Goal: Information Seeking & Learning: Find specific fact

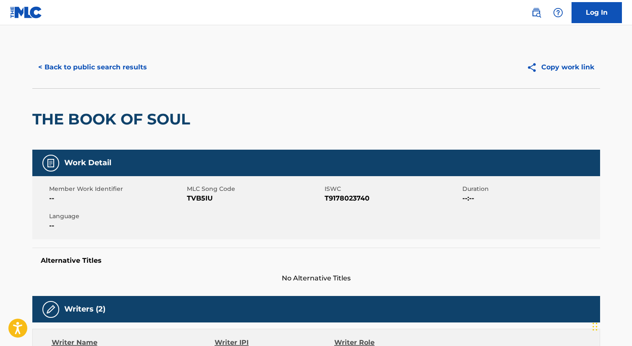
click at [547, 66] on button "Copy work link" at bounding box center [560, 67] width 79 height 21
click at [421, 56] on div "< Back to public search results Copy work link" at bounding box center [316, 67] width 568 height 42
click at [539, 16] on img at bounding box center [536, 13] width 10 height 10
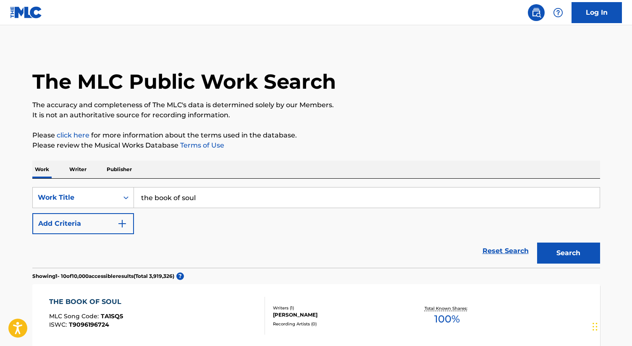
scroll to position [2, 0]
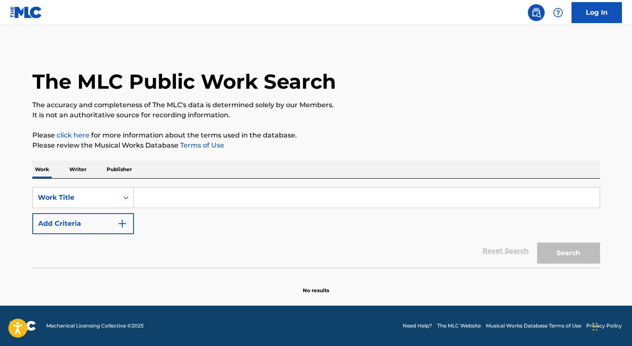
click at [232, 190] on input "Search Form" at bounding box center [367, 197] width 466 height 20
type input "the blanguage"
click at [571, 253] on button "Search" at bounding box center [568, 252] width 63 height 21
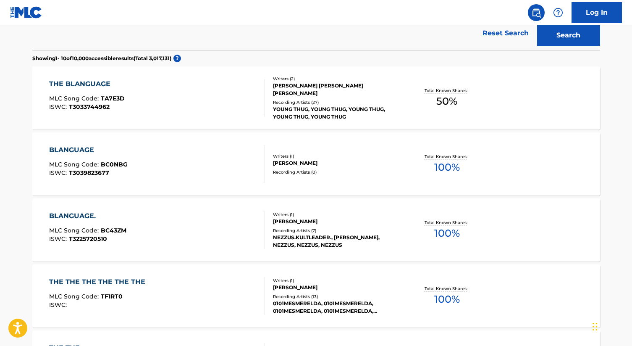
scroll to position [222, 0]
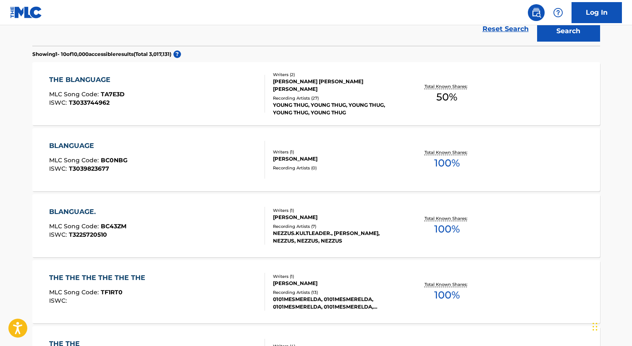
click at [102, 76] on div "THE BLANGUAGE" at bounding box center [87, 80] width 76 height 10
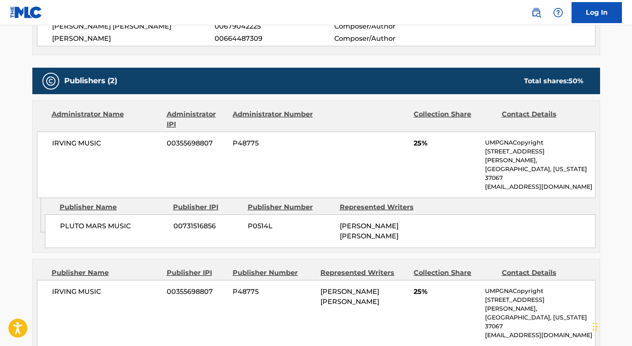
scroll to position [333, 0]
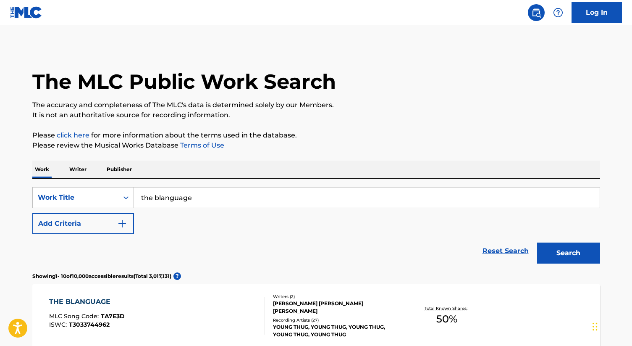
click at [234, 197] on input "the blanguage" at bounding box center [367, 197] width 466 height 20
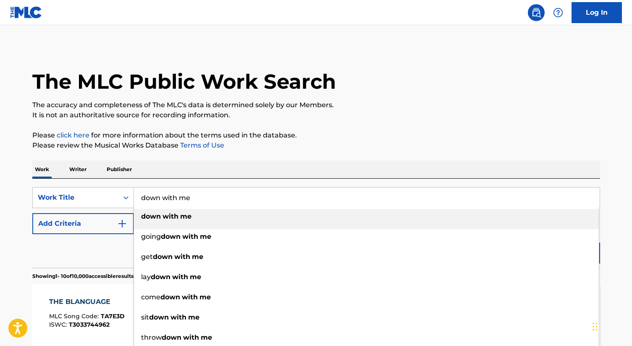
type input "down with me"
click at [181, 217] on strong "me" at bounding box center [185, 216] width 11 height 8
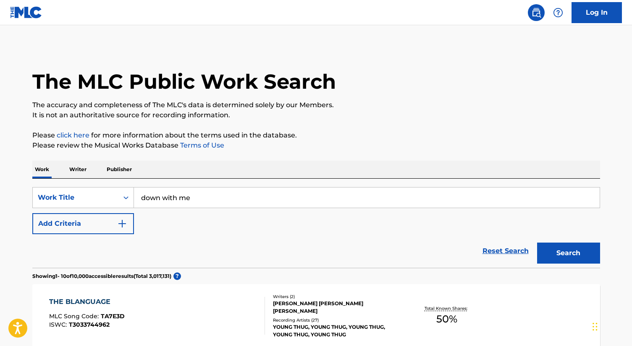
click at [558, 253] on button "Search" at bounding box center [568, 252] width 63 height 21
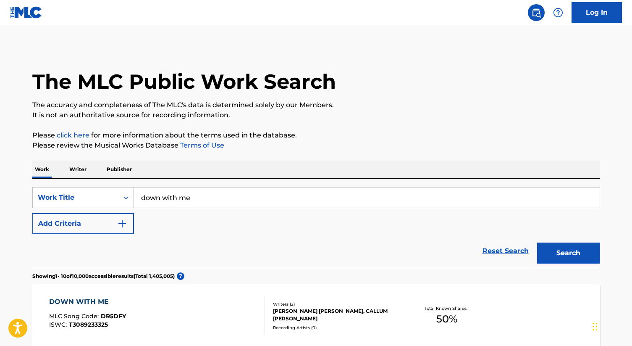
click at [114, 218] on button "Add Criteria" at bounding box center [83, 223] width 102 height 21
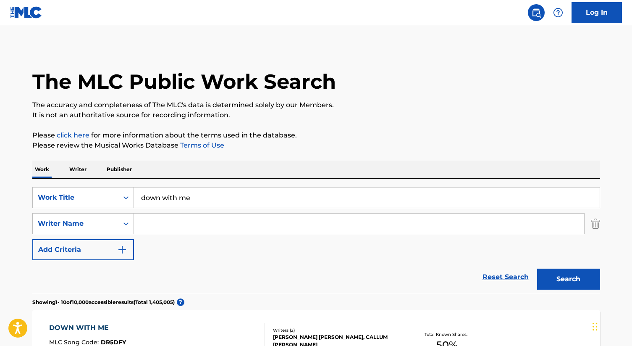
click at [184, 220] on input "Search Form" at bounding box center [359, 223] width 450 height 20
paste input "[PERSON_NAME] [PERSON_NAME]"
click at [560, 276] on button "Search" at bounding box center [568, 278] width 63 height 21
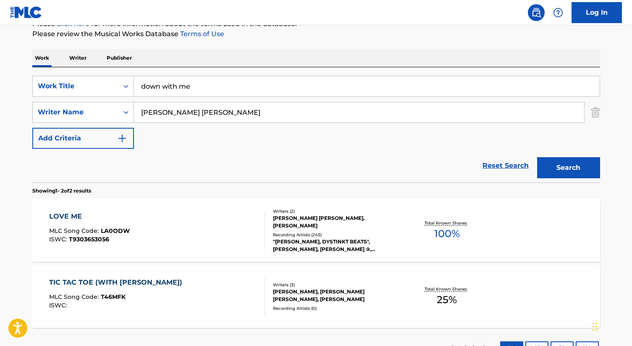
scroll to position [111, 0]
click at [258, 113] on input "[PERSON_NAME] [PERSON_NAME]" at bounding box center [359, 113] width 450 height 20
click at [537, 158] on button "Search" at bounding box center [568, 168] width 63 height 21
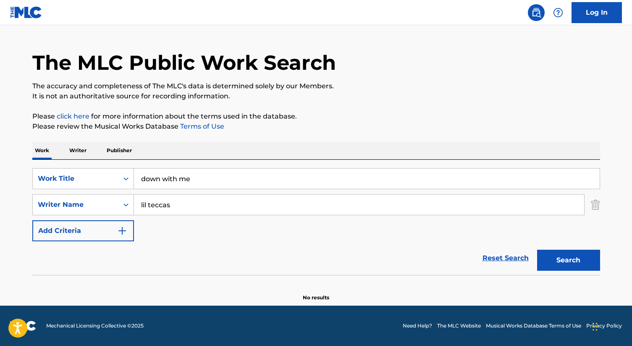
scroll to position [19, 0]
type input "lil tecca"
click at [537, 250] on button "Search" at bounding box center [568, 260] width 63 height 21
click at [491, 253] on link "Reset Search" at bounding box center [506, 258] width 55 height 18
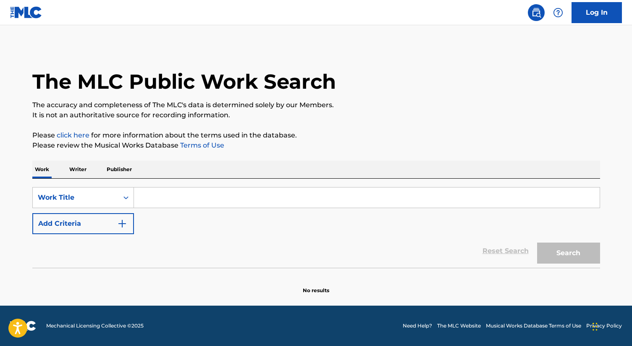
click at [235, 198] on input "Search Form" at bounding box center [367, 197] width 466 height 20
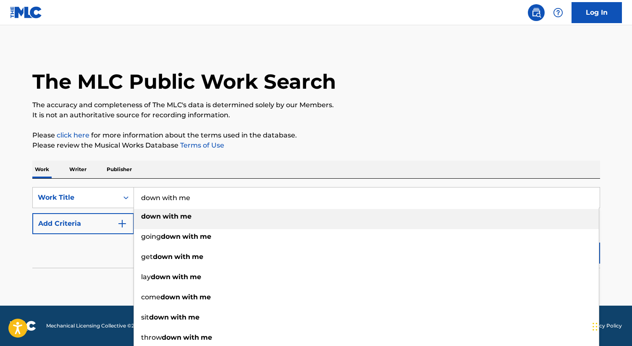
type input "down with me"
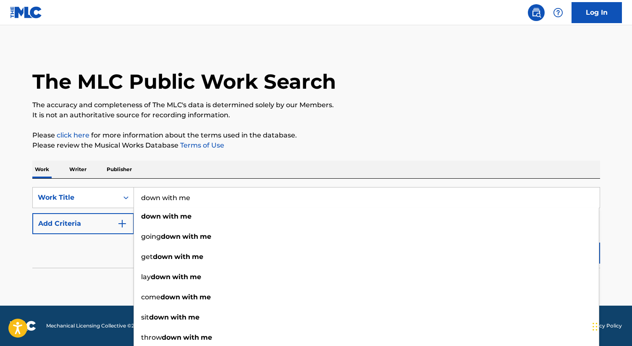
click at [262, 166] on div "Work Writer Publisher" at bounding box center [316, 169] width 568 height 18
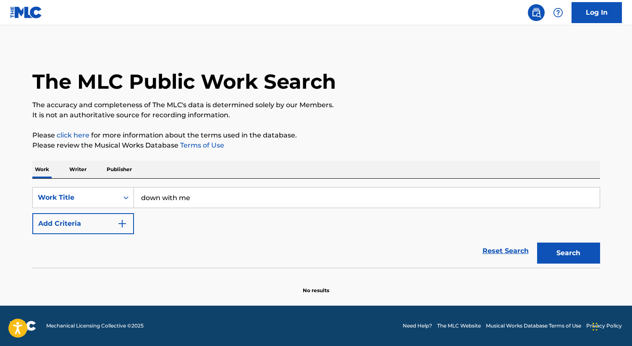
click at [109, 216] on button "Add Criteria" at bounding box center [83, 223] width 102 height 21
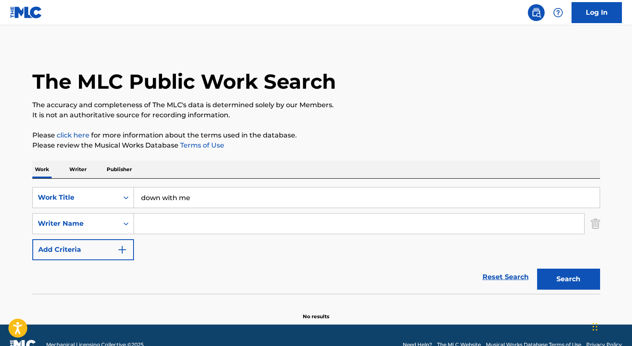
click at [191, 232] on input "Search Form" at bounding box center [359, 223] width 450 height 20
click at [537, 268] on button "Search" at bounding box center [568, 278] width 63 height 21
click at [233, 218] on input "jk8" at bounding box center [359, 223] width 450 height 20
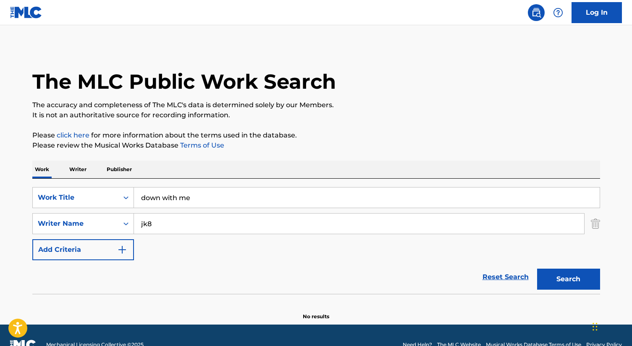
paste input "[PERSON_NAME]-[PERSON_NAME]"
type input "[PERSON_NAME]-[PERSON_NAME]"
click at [537, 268] on button "Search" at bounding box center [568, 278] width 63 height 21
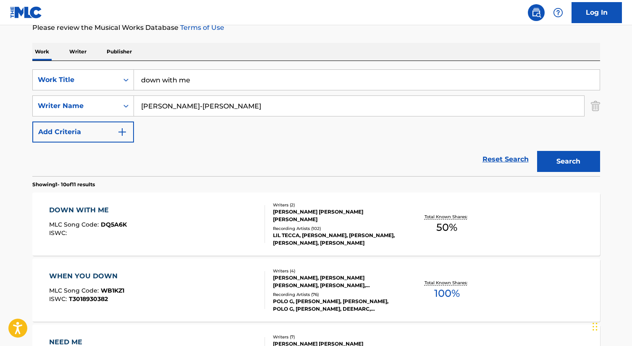
scroll to position [118, 0]
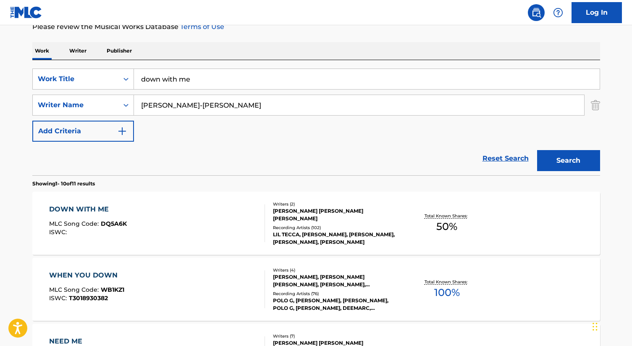
click at [85, 206] on div "DOWN WITH ME" at bounding box center [88, 209] width 78 height 10
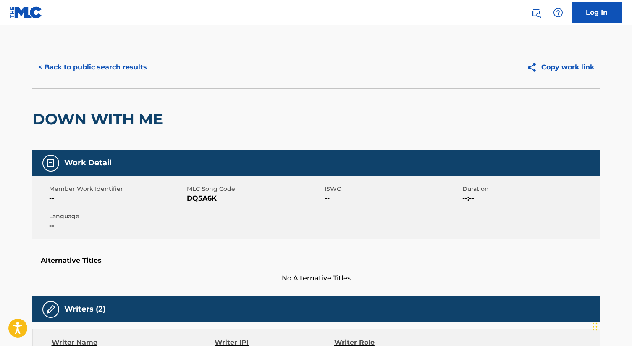
click at [104, 68] on button "< Back to public search results" at bounding box center [92, 67] width 121 height 21
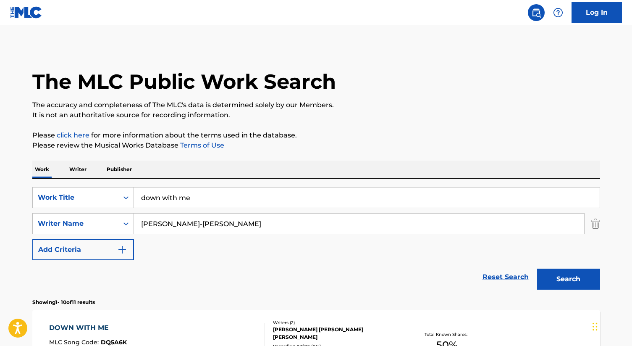
scroll to position [118, 0]
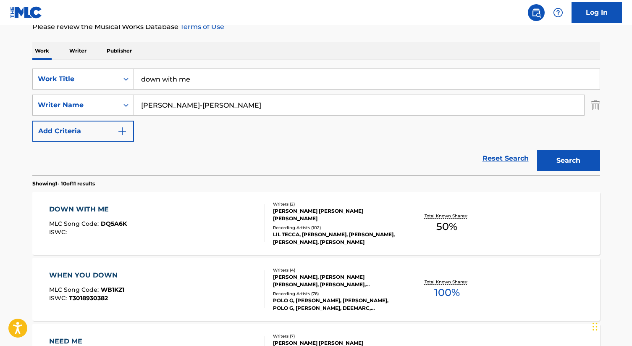
click at [202, 78] on input "down with me" at bounding box center [367, 79] width 466 height 20
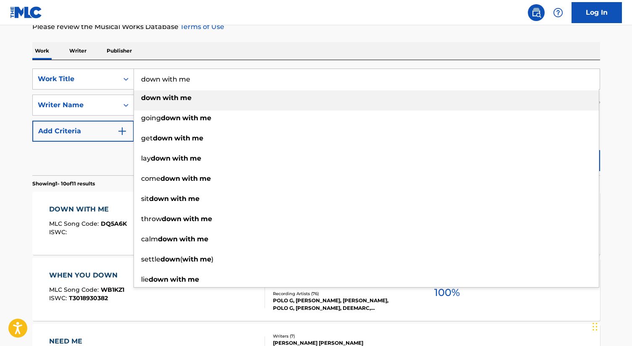
click at [202, 78] on input "down with me" at bounding box center [367, 79] width 466 height 20
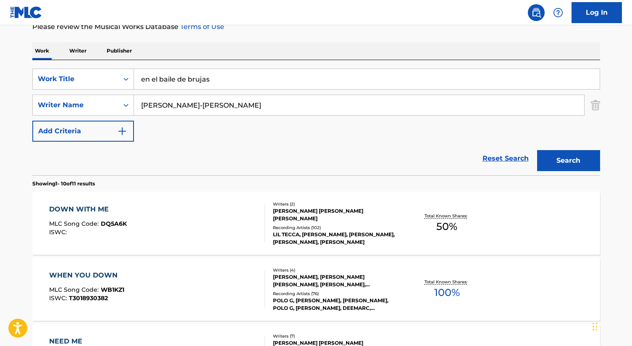
click at [197, 83] on input "en el baile de brujas" at bounding box center [367, 79] width 466 height 20
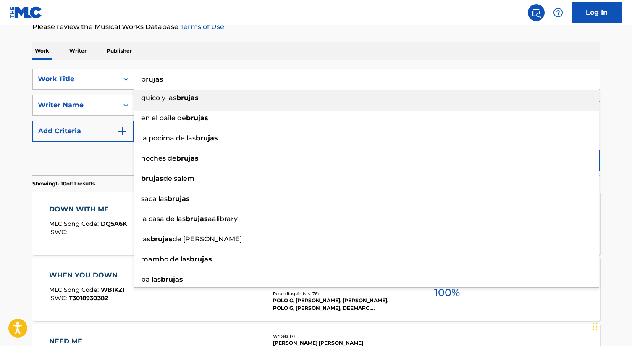
click at [193, 70] on input "brujas" at bounding box center [367, 79] width 466 height 20
type input "brujas"
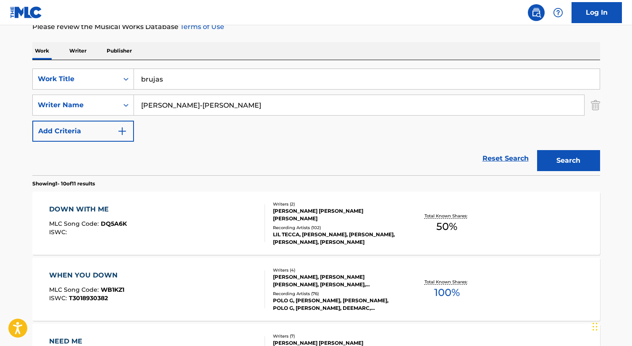
click at [195, 50] on div "Work Writer Publisher" at bounding box center [316, 51] width 568 height 18
click at [564, 161] on button "Search" at bounding box center [568, 160] width 63 height 21
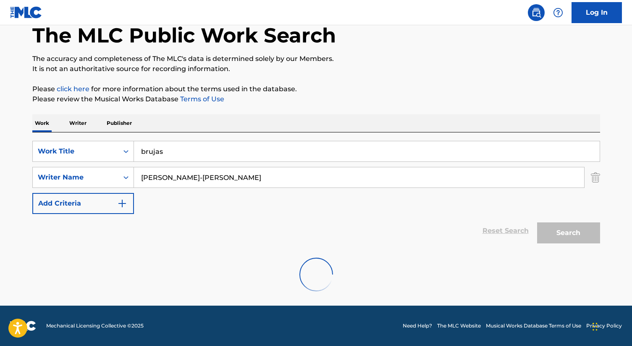
scroll to position [19, 0]
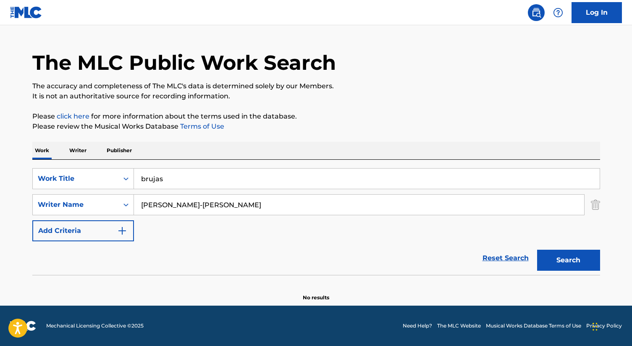
click at [425, 201] on input "[PERSON_NAME]-[PERSON_NAME]" at bounding box center [359, 205] width 450 height 20
click at [562, 260] on button "Search" at bounding box center [568, 260] width 63 height 21
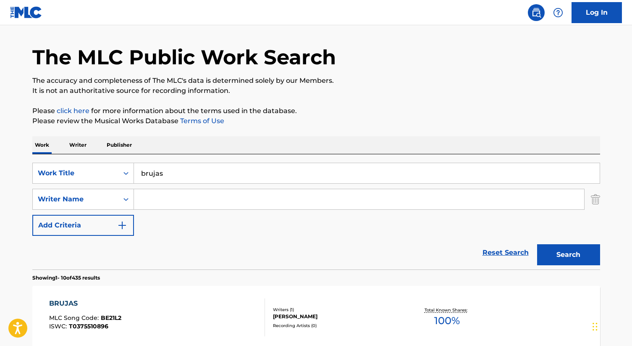
scroll to position [16, 0]
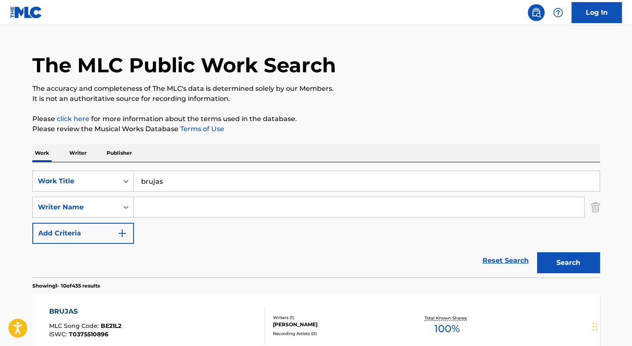
click at [267, 204] on input "Search Form" at bounding box center [359, 207] width 450 height 20
paste input "Destiny [PERSON_NAME]"
click at [537, 252] on button "Search" at bounding box center [568, 262] width 63 height 21
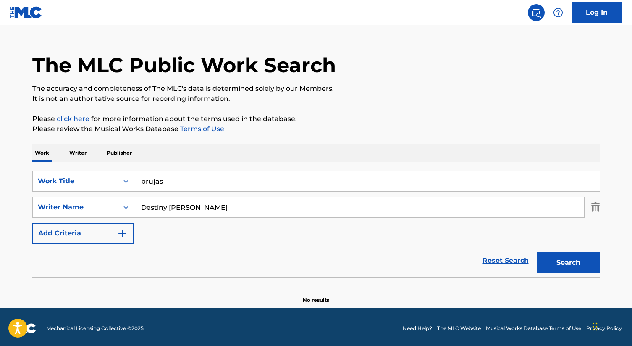
click at [180, 203] on input "Destiny [PERSON_NAME]" at bounding box center [359, 207] width 450 height 20
click at [156, 209] on input "[PERSON_NAME]" at bounding box center [359, 207] width 450 height 20
click at [537, 252] on button "Search" at bounding box center [568, 262] width 63 height 21
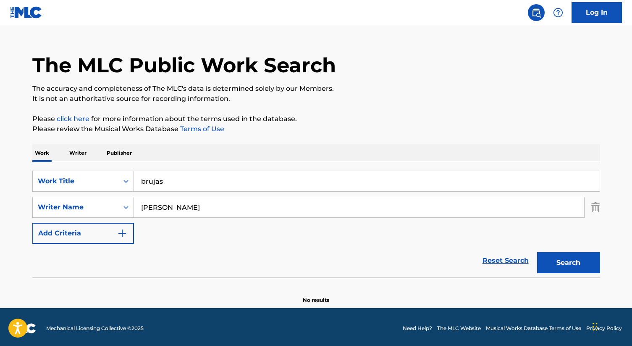
click at [197, 206] on input "[PERSON_NAME]" at bounding box center [359, 207] width 450 height 20
type input "princess nokia"
click at [537, 252] on button "Search" at bounding box center [568, 262] width 63 height 21
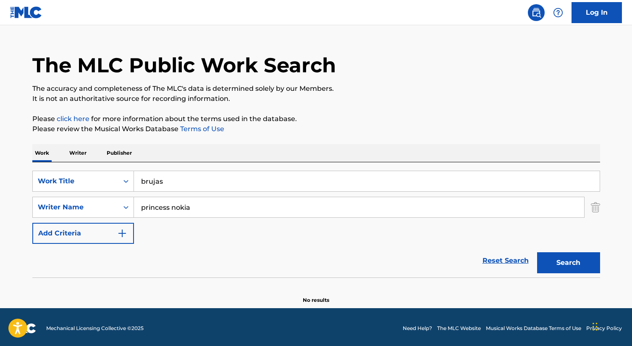
click at [212, 216] on input "princess nokia" at bounding box center [359, 207] width 450 height 20
click at [214, 213] on input "Search Form" at bounding box center [359, 207] width 450 height 20
type input "frasqueri"
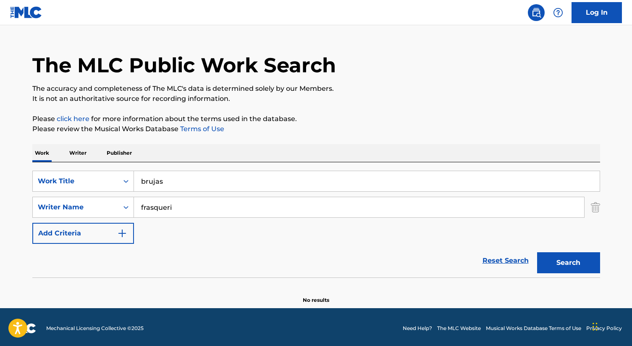
click at [537, 252] on button "Search" at bounding box center [568, 262] width 63 height 21
click at [570, 263] on button "Search" at bounding box center [568, 262] width 63 height 21
click at [186, 177] on input "brujas" at bounding box center [367, 181] width 466 height 20
click at [109, 221] on div "SearchWithCriteria4c729aa9-3807-471b-86b9-266324f3affc Work Title brujas Search…" at bounding box center [316, 207] width 568 height 73
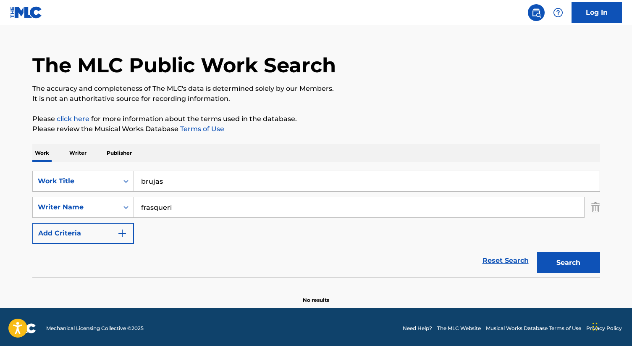
click at [158, 209] on input "frasqueri" at bounding box center [359, 207] width 450 height 20
click at [164, 184] on input "brujas" at bounding box center [367, 181] width 466 height 20
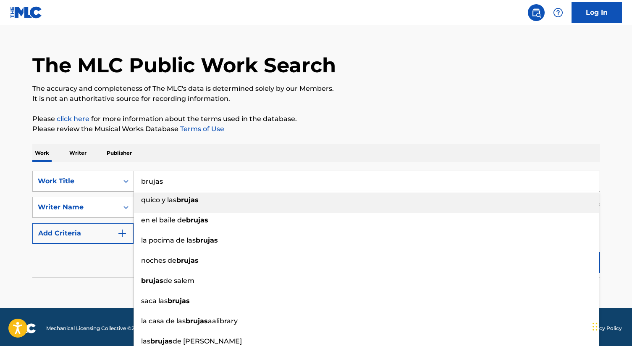
click at [151, 179] on input "brujas" at bounding box center [367, 181] width 466 height 20
click at [310, 133] on p "Please review the Musical Works Database Terms of Use" at bounding box center [316, 129] width 568 height 10
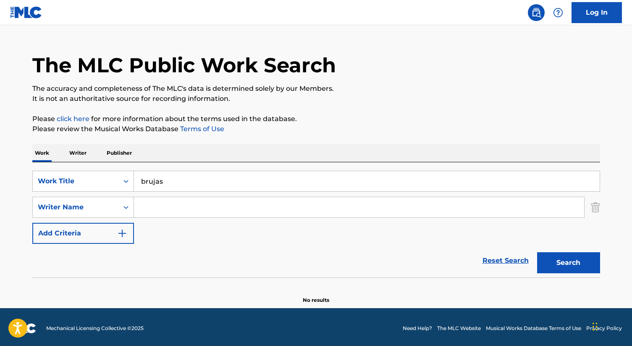
click at [555, 258] on button "Search" at bounding box center [568, 262] width 63 height 21
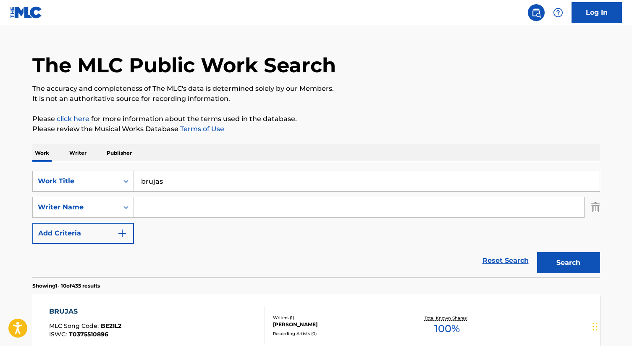
click at [352, 211] on input "Search Form" at bounding box center [359, 207] width 450 height 20
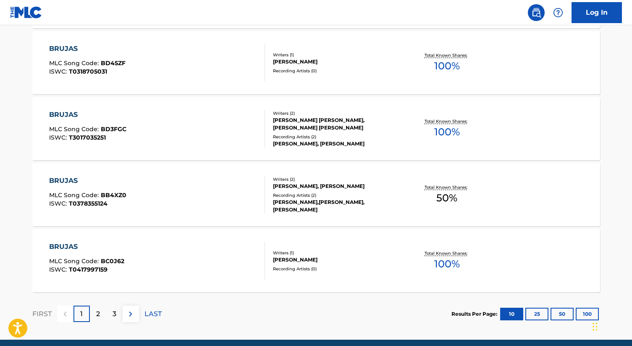
scroll to position [709, 0]
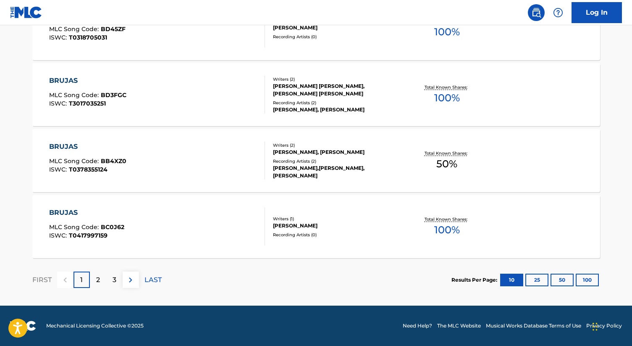
click at [98, 275] on p "2" at bounding box center [98, 280] width 4 height 10
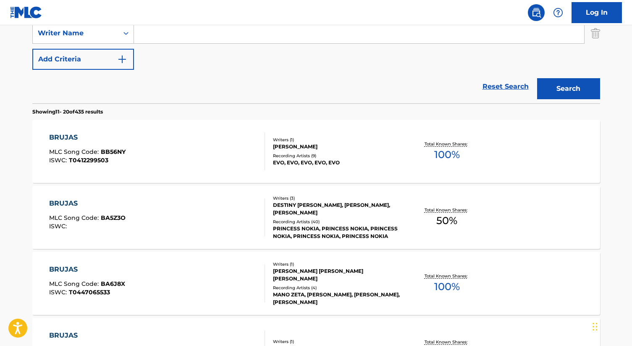
scroll to position [181, 0]
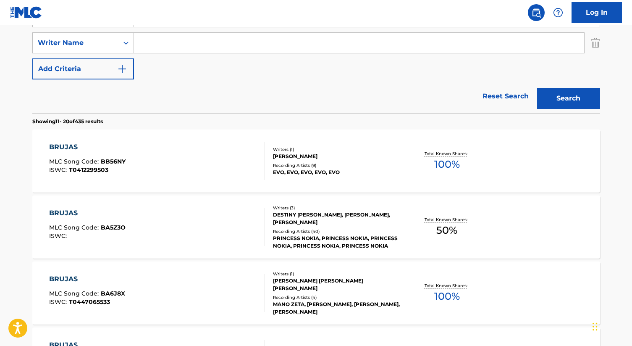
click at [70, 215] on div "BRUJAS" at bounding box center [87, 213] width 76 height 10
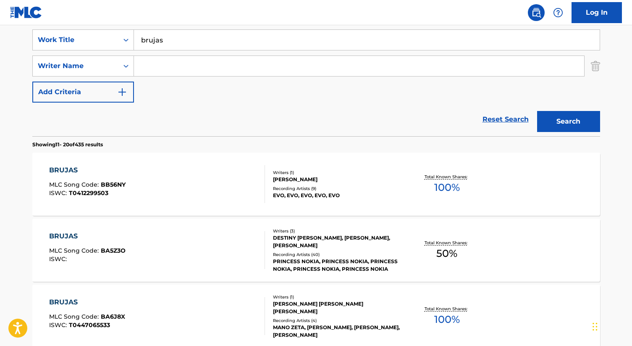
scroll to position [150, 0]
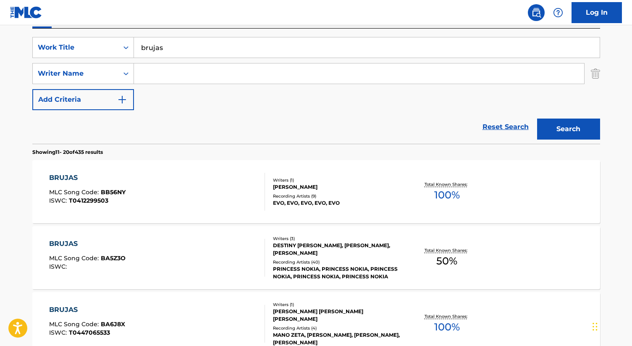
click at [233, 50] on input "brujas" at bounding box center [367, 47] width 466 height 20
type input "norf norf"
click at [563, 129] on button "Search" at bounding box center [568, 128] width 63 height 21
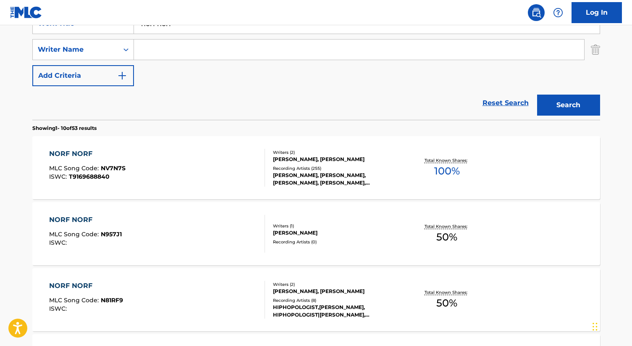
scroll to position [185, 0]
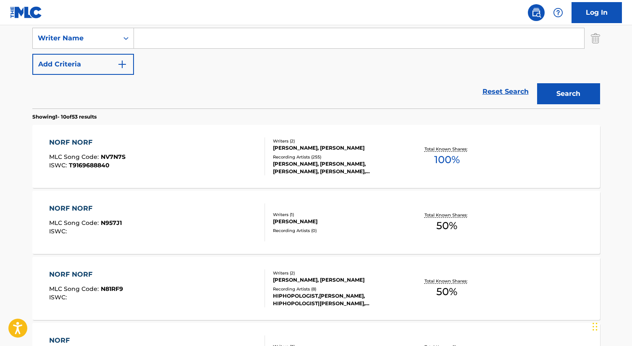
click at [97, 140] on div "NORF NORF" at bounding box center [87, 142] width 76 height 10
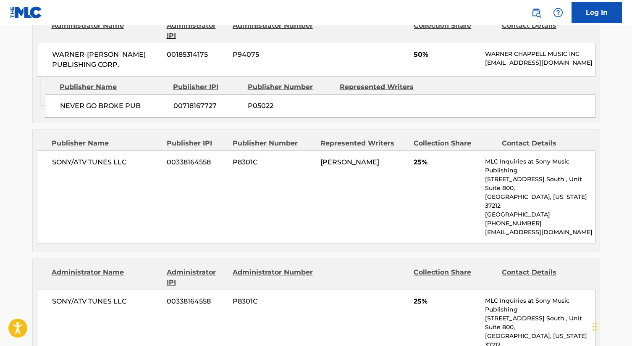
scroll to position [418, 0]
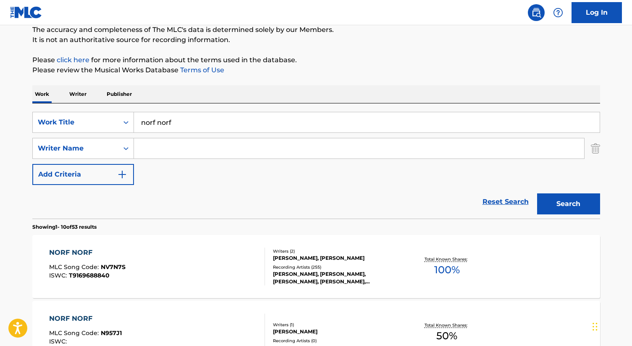
scroll to position [69, 0]
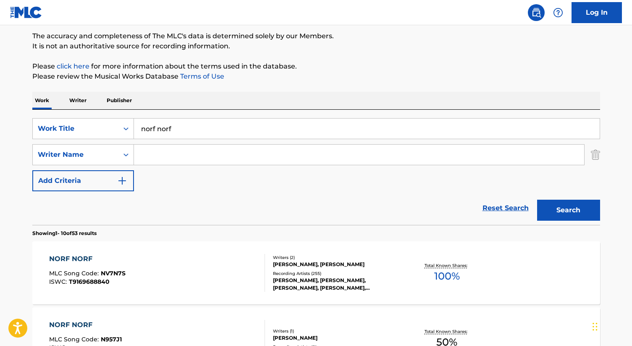
click at [218, 121] on input "norf norf" at bounding box center [367, 128] width 466 height 20
click at [213, 130] on input "sugee hendawa" at bounding box center [367, 128] width 466 height 20
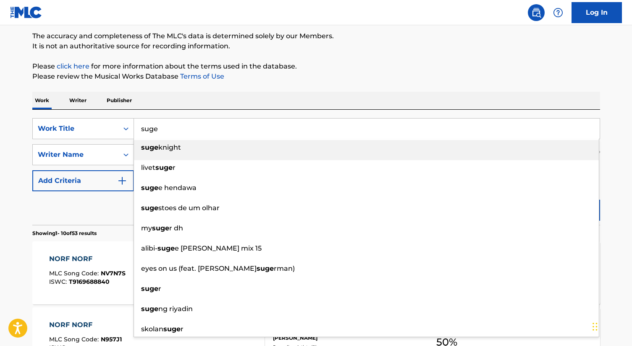
type input "suge"
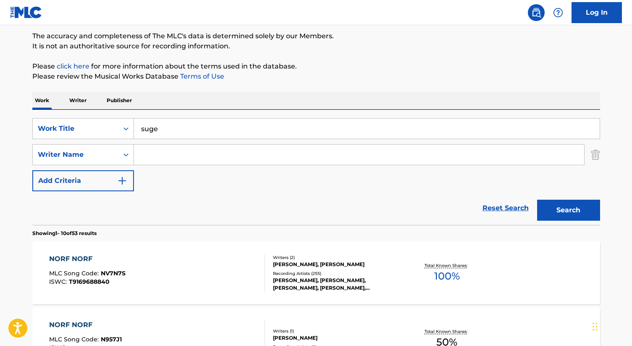
click at [562, 209] on button "Search" at bounding box center [568, 210] width 63 height 21
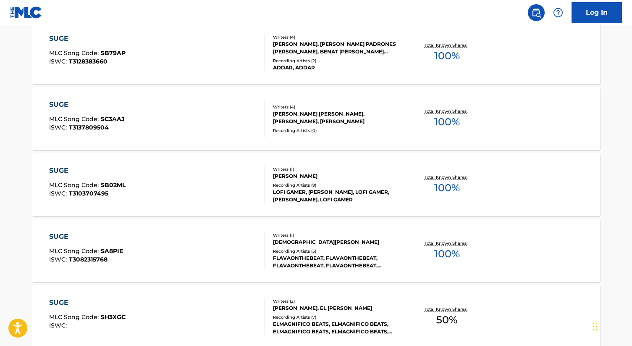
scroll to position [0, 0]
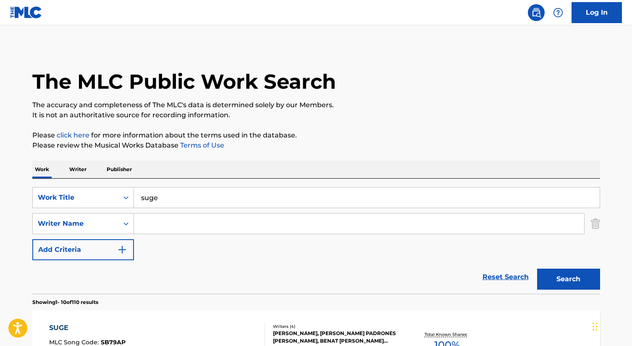
click at [182, 224] on input "Search Form" at bounding box center [359, 223] width 450 height 20
paste input "[PERSON_NAME] [PERSON_NAME]"
type input "[PERSON_NAME] [PERSON_NAME]"
click at [537, 268] on button "Search" at bounding box center [568, 278] width 63 height 21
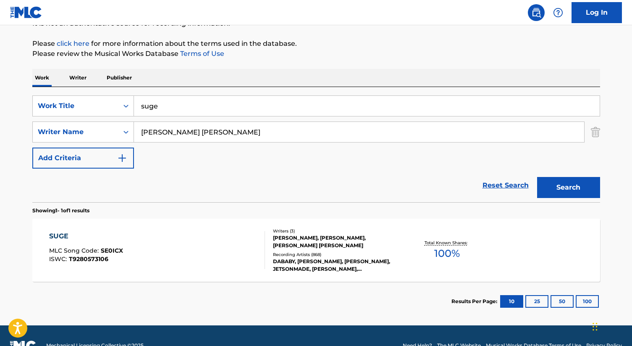
scroll to position [97, 0]
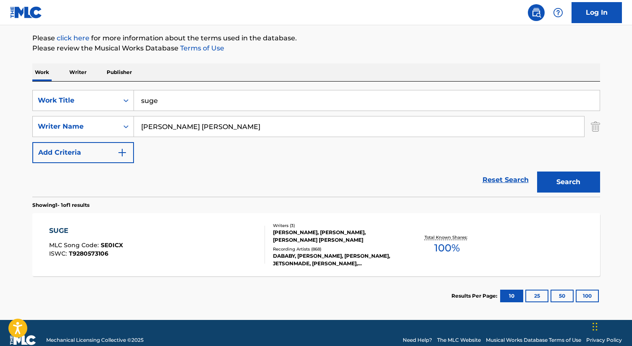
click at [66, 228] on div "SUGE" at bounding box center [86, 231] width 74 height 10
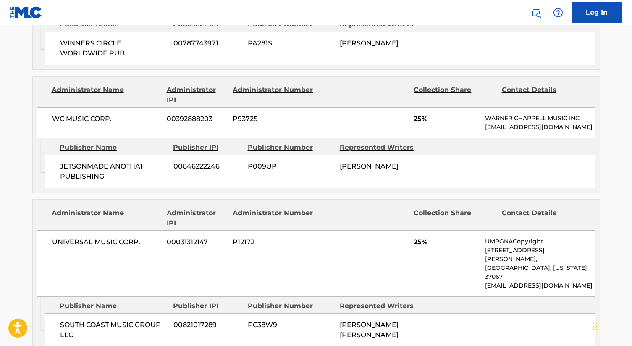
scroll to position [530, 0]
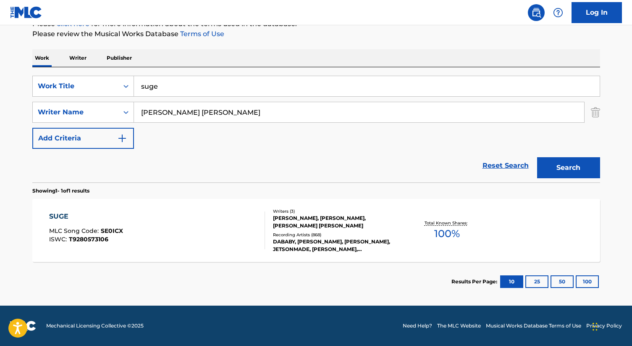
click at [228, 88] on input "suge" at bounding box center [367, 86] width 466 height 20
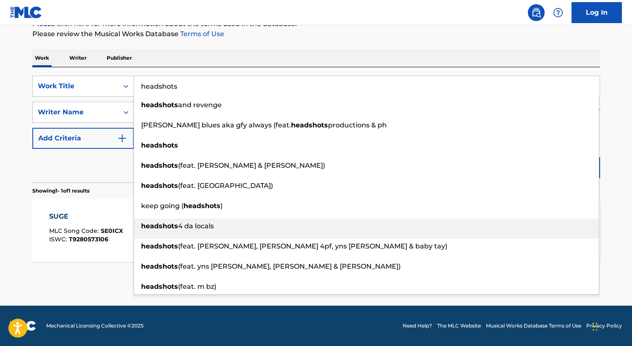
click at [189, 229] on span "4 da locals" at bounding box center [196, 226] width 36 height 8
type input "headshots 4 da locals"
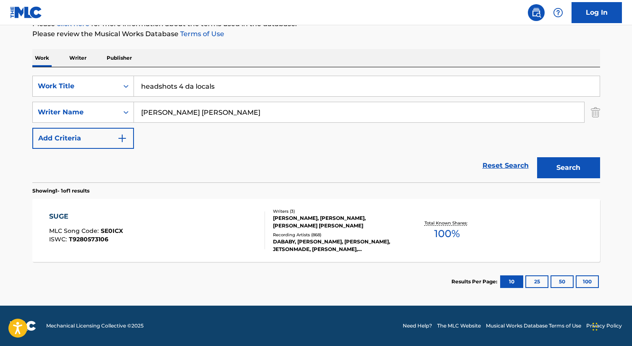
click at [556, 176] on button "Search" at bounding box center [568, 167] width 63 height 21
click at [242, 107] on input "[PERSON_NAME] [PERSON_NAME]" at bounding box center [359, 112] width 450 height 20
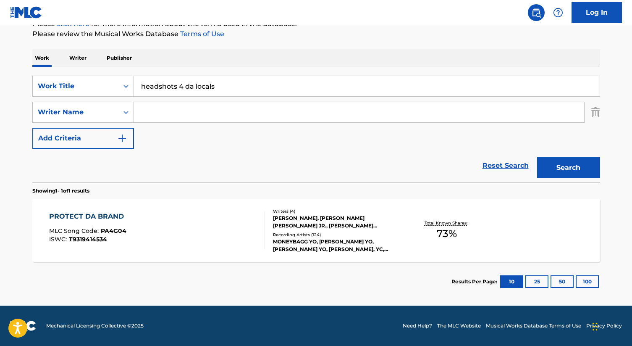
click at [558, 166] on button "Search" at bounding box center [568, 167] width 63 height 21
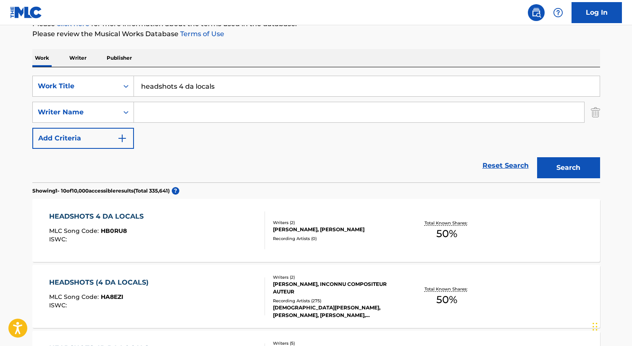
click at [157, 286] on div "HEADSHOTS (4 DA LOCALS) MLC Song Code : HA8EZI ISWC :" at bounding box center [157, 296] width 216 height 38
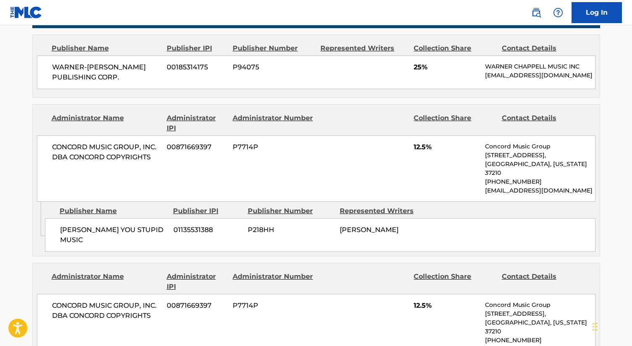
scroll to position [396, 0]
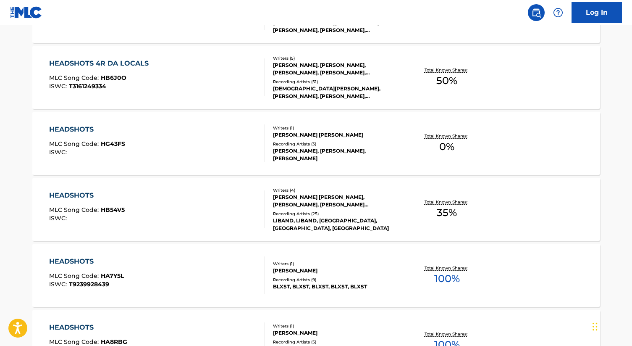
scroll to position [111, 0]
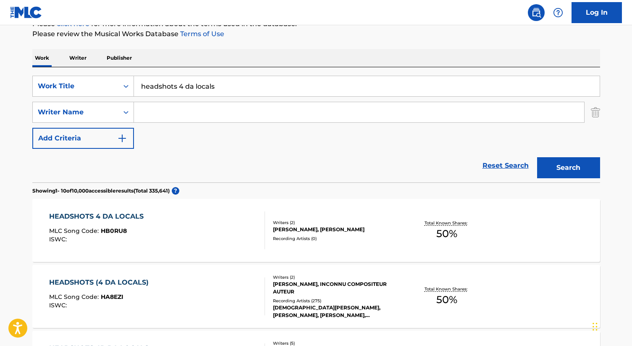
click at [196, 92] on input "headshots 4 da locals" at bounding box center [367, 86] width 466 height 20
type input "groovy tone/[PERSON_NAME]"
click at [537, 157] on button "Search" at bounding box center [568, 167] width 63 height 21
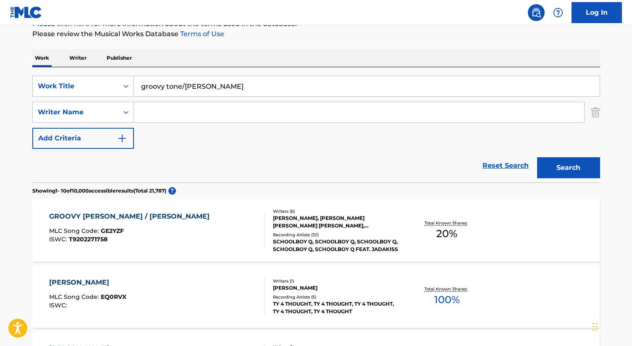
click at [129, 214] on div "GROOVY [PERSON_NAME] / [PERSON_NAME]" at bounding box center [131, 216] width 165 height 10
